Goal: Task Accomplishment & Management: Use online tool/utility

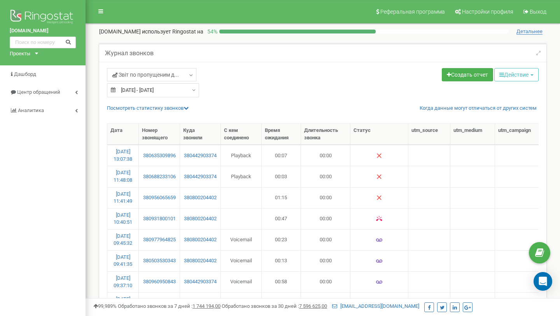
select select "50"
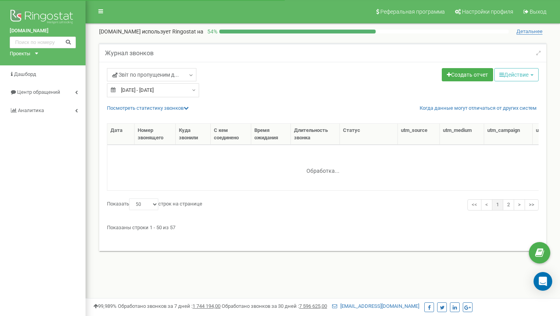
select select "50"
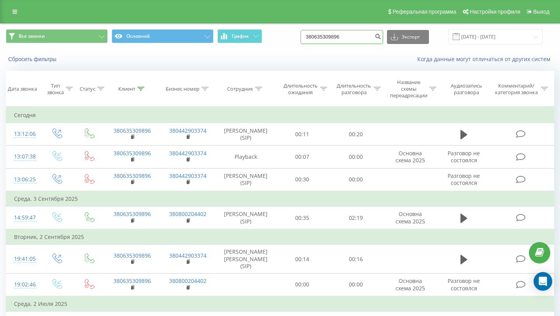
click at [330, 38] on input "380635309896" at bounding box center [342, 37] width 82 height 14
click at [332, 44] on div "380635309896 Экспорт .csv .xls .xlsx 21.06.2025 - 21.09.2025" at bounding box center [422, 36] width 242 height 15
click at [332, 40] on input "380635309896" at bounding box center [342, 37] width 82 height 14
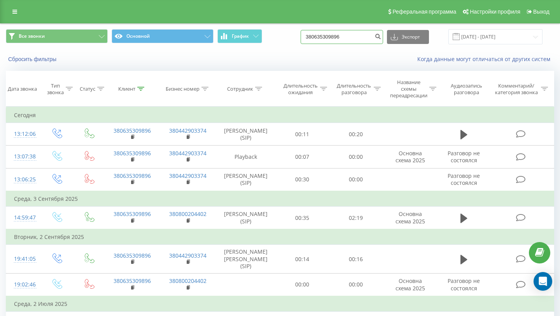
paste input "+380(95)117-81-7"
click at [330, 38] on input "+380(95)117-81-76" at bounding box center [342, 37] width 82 height 14
type input "380951178176"
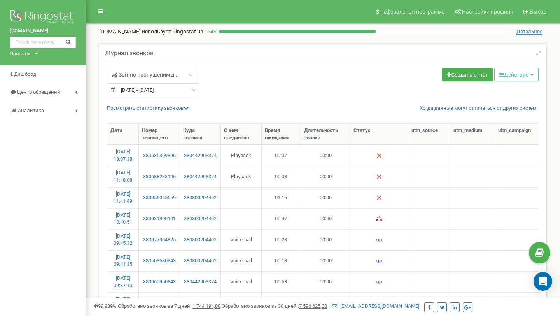
select select "50"
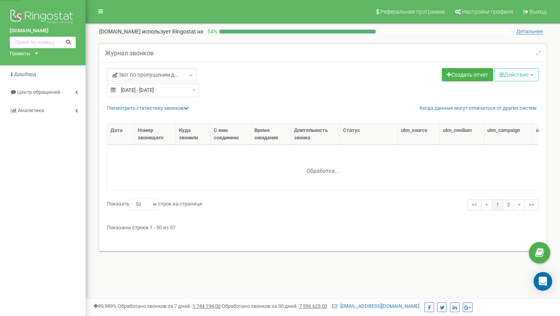
select select "50"
